Goal: Transaction & Acquisition: Obtain resource

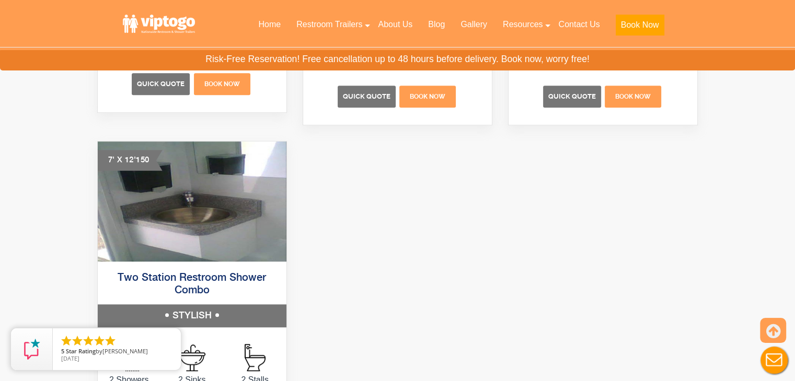
scroll to position [829, 0]
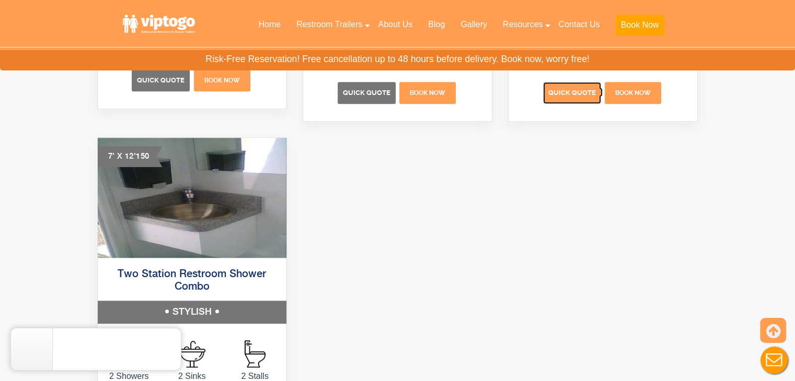
click at [555, 91] on span "Quick Quote" at bounding box center [572, 93] width 48 height 8
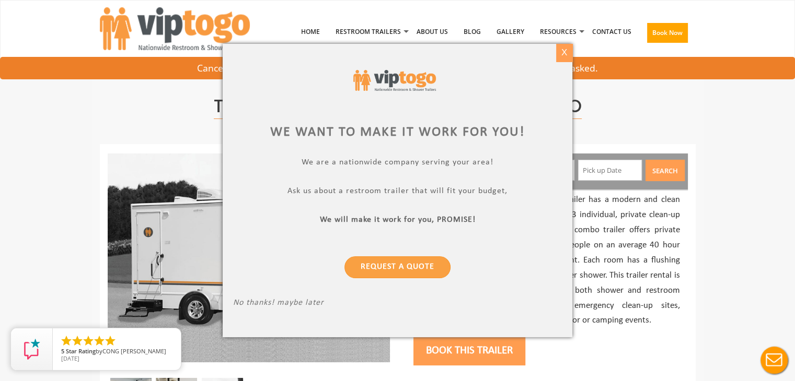
click at [561, 49] on div "X" at bounding box center [564, 53] width 16 height 18
